Goal: Transaction & Acquisition: Purchase product/service

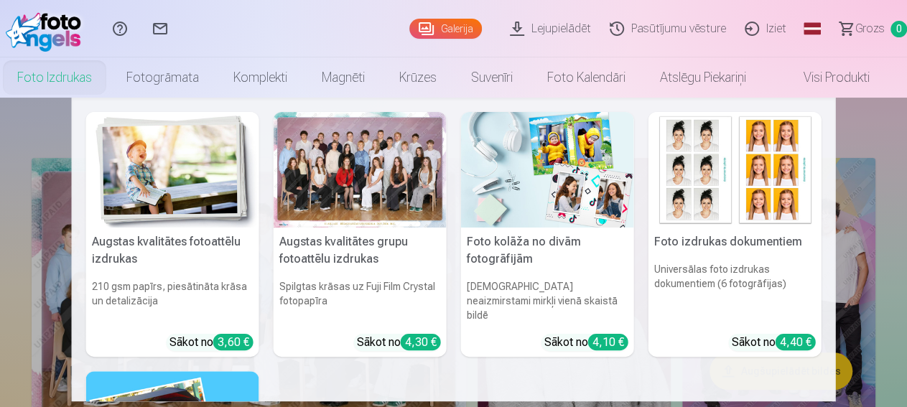
click at [416, 334] on div "4,30 €" at bounding box center [421, 342] width 40 height 17
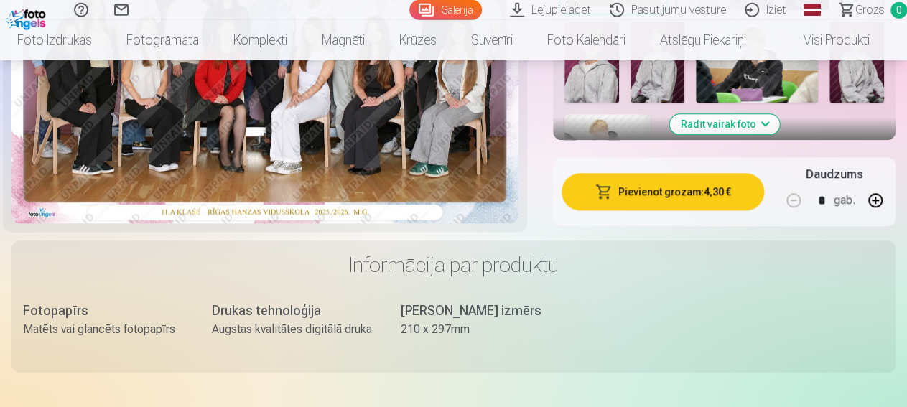
scroll to position [672, 0]
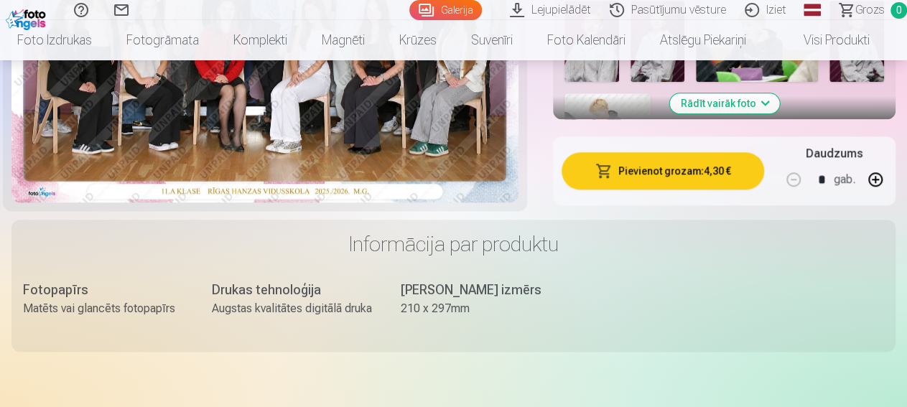
click at [675, 174] on button "Pievienot grozam : 4,30 €" at bounding box center [663, 170] width 203 height 37
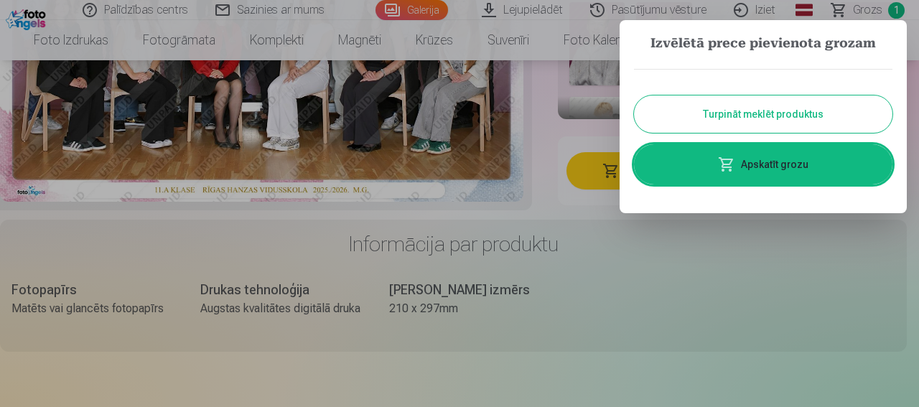
click at [768, 168] on link "Apskatīt grozu" at bounding box center [763, 164] width 259 height 40
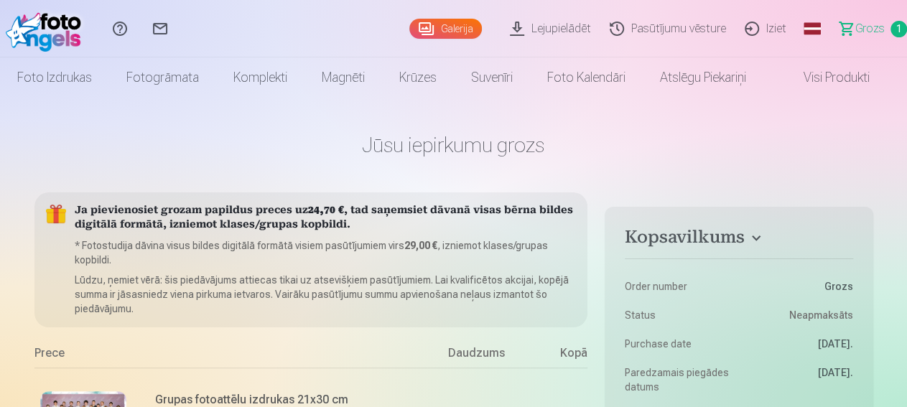
click at [412, 22] on link "Galerija" at bounding box center [445, 29] width 73 height 20
